Goal: Information Seeking & Learning: Learn about a topic

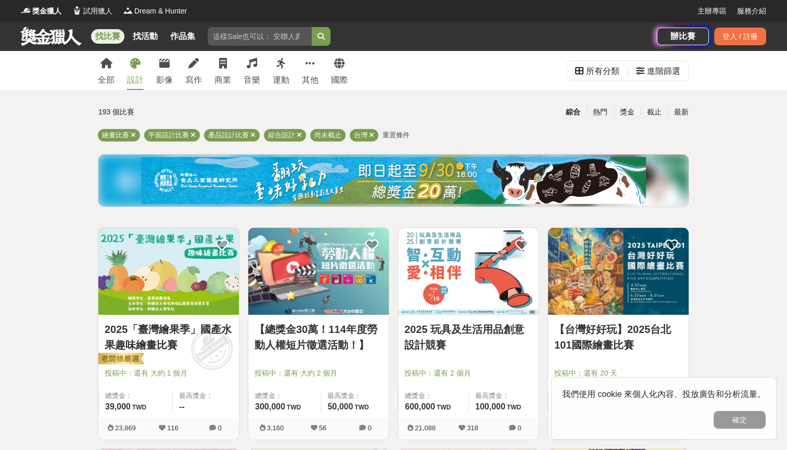
click at [162, 303] on img at bounding box center [168, 271] width 140 height 87
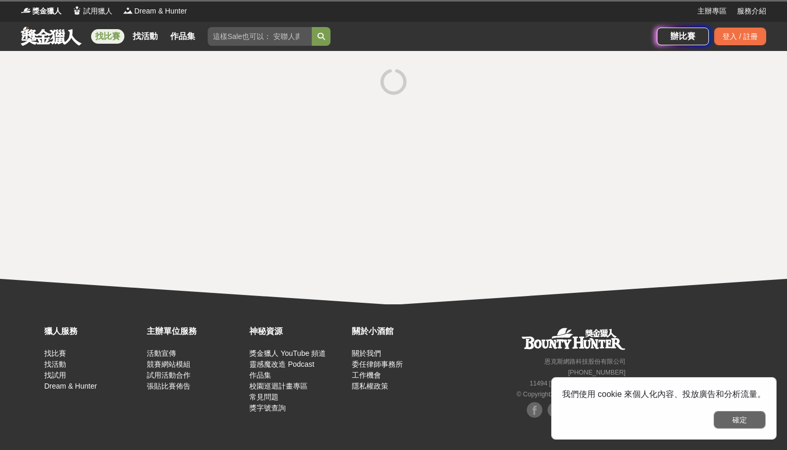
click at [751, 423] on button "確定" at bounding box center [739, 420] width 52 height 18
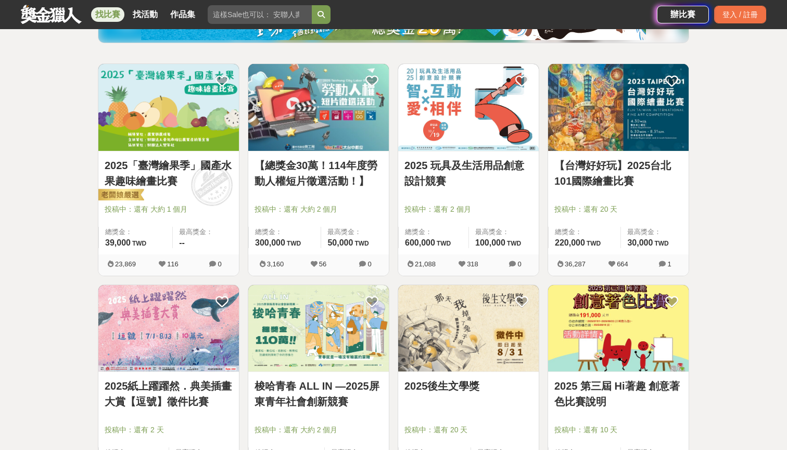
scroll to position [193, 0]
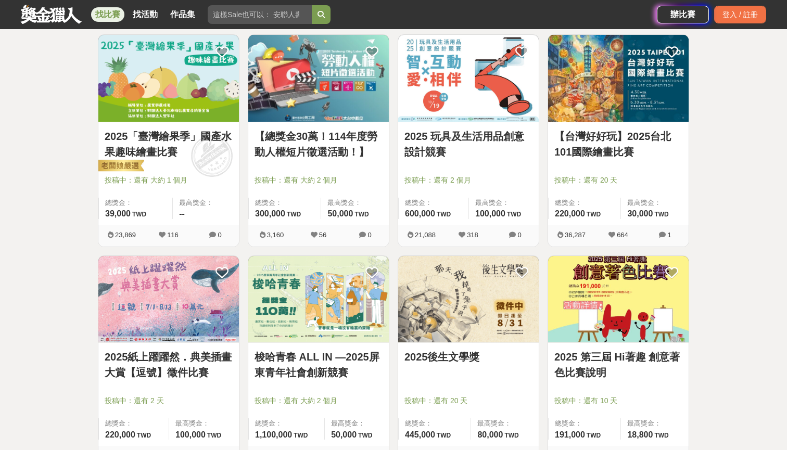
click at [481, 299] on img at bounding box center [468, 299] width 140 height 87
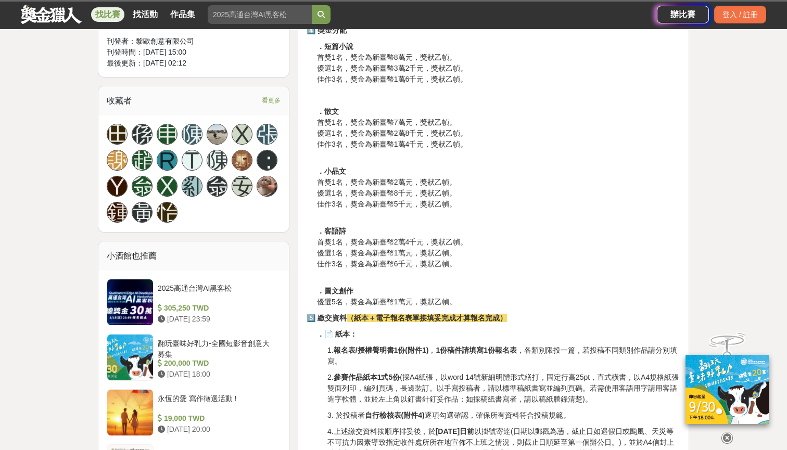
scroll to position [588, 0]
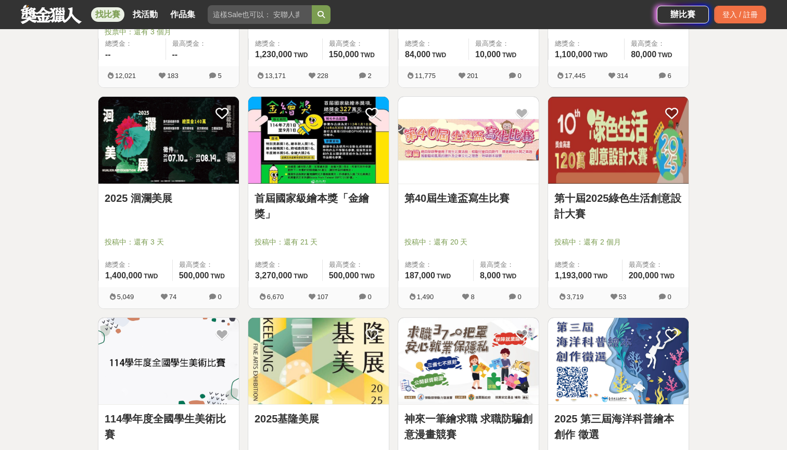
scroll to position [801, 0]
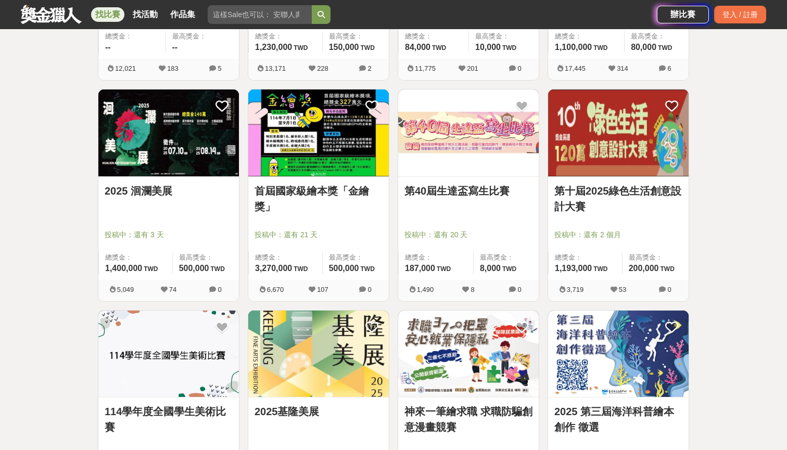
click at [343, 197] on link "首屆國家級繪本獎「金繪獎」" at bounding box center [318, 198] width 128 height 31
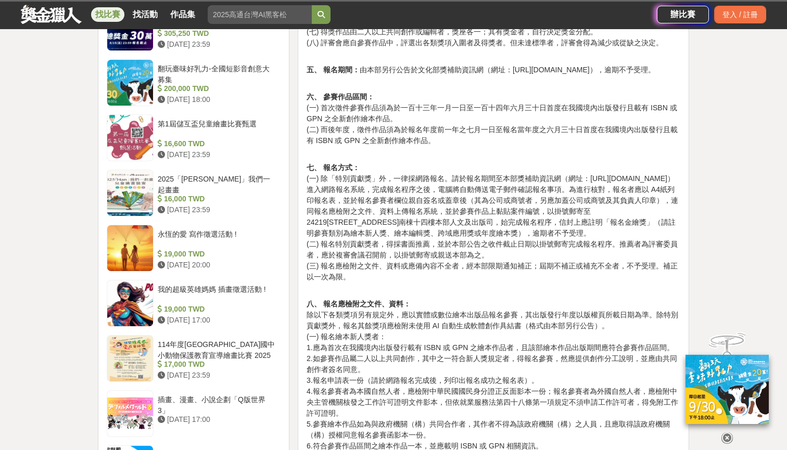
scroll to position [819, 0]
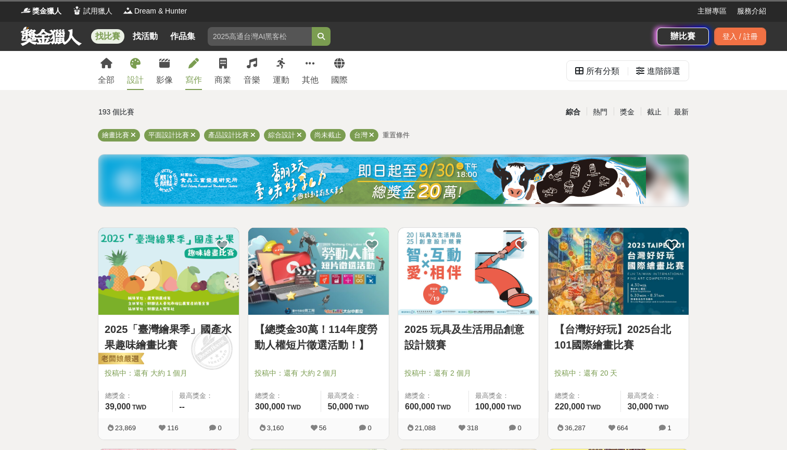
click at [192, 73] on link "寫作" at bounding box center [193, 70] width 17 height 39
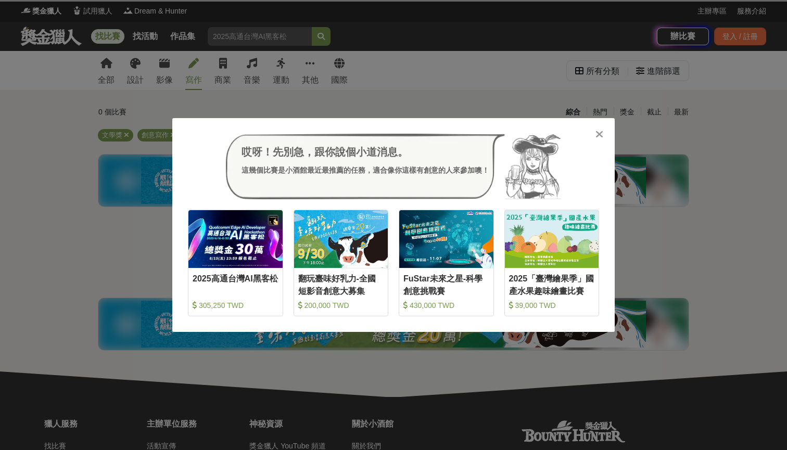
click at [594, 137] on div at bounding box center [599, 134] width 10 height 10
